Goal: Transaction & Acquisition: Purchase product/service

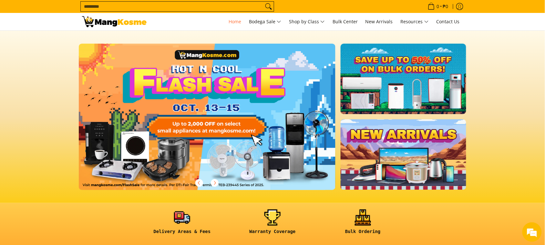
click at [102, 8] on input "Search..." at bounding box center [172, 7] width 183 height 10
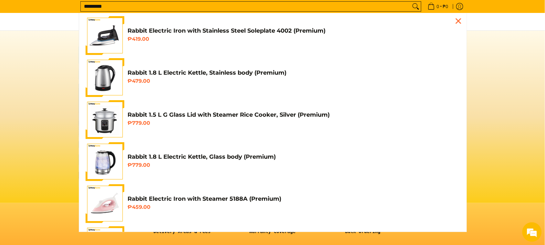
scroll to position [0, 257]
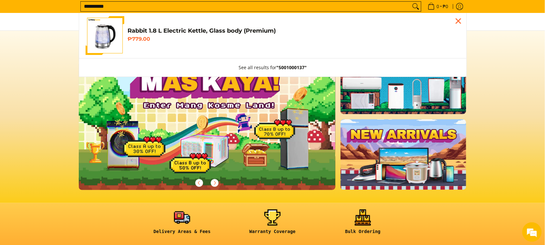
type input "**********"
click at [176, 31] on h4 "Rabbit 1.8 L Electric Kettle, Glass body (Premium)" at bounding box center [294, 30] width 333 height 7
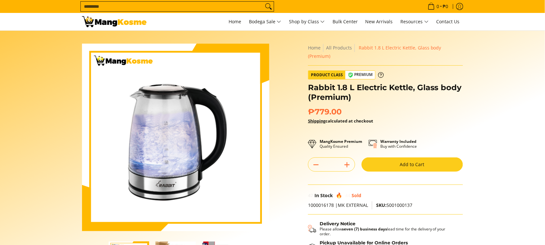
click at [393, 160] on button "Add to Cart" at bounding box center [412, 164] width 101 height 14
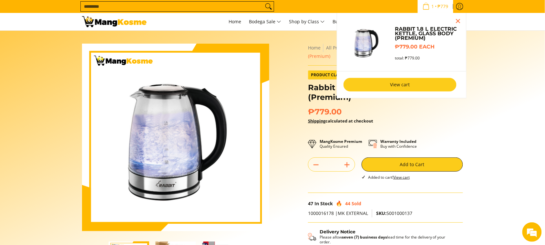
click at [396, 88] on link "View cart" at bounding box center [400, 85] width 113 height 14
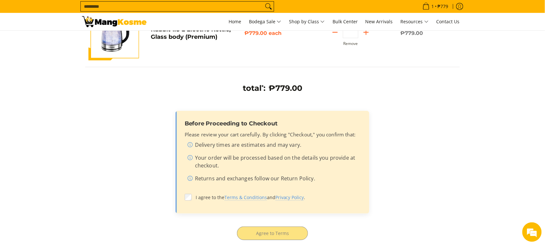
scroll to position [121, 0]
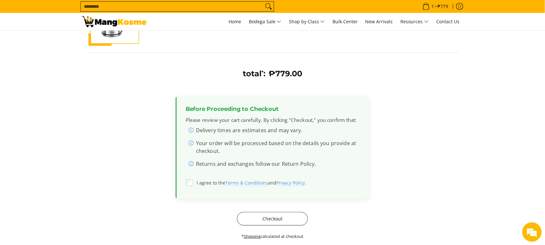
click at [263, 217] on button "Checkout" at bounding box center [272, 219] width 71 height 14
